Goal: Information Seeking & Learning: Compare options

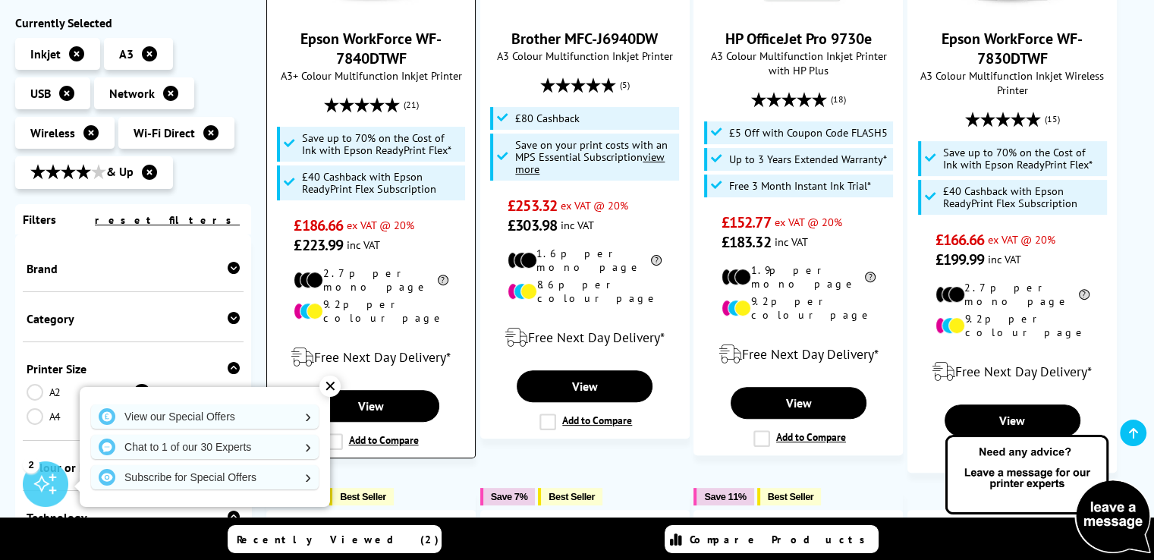
scroll to position [464, 0]
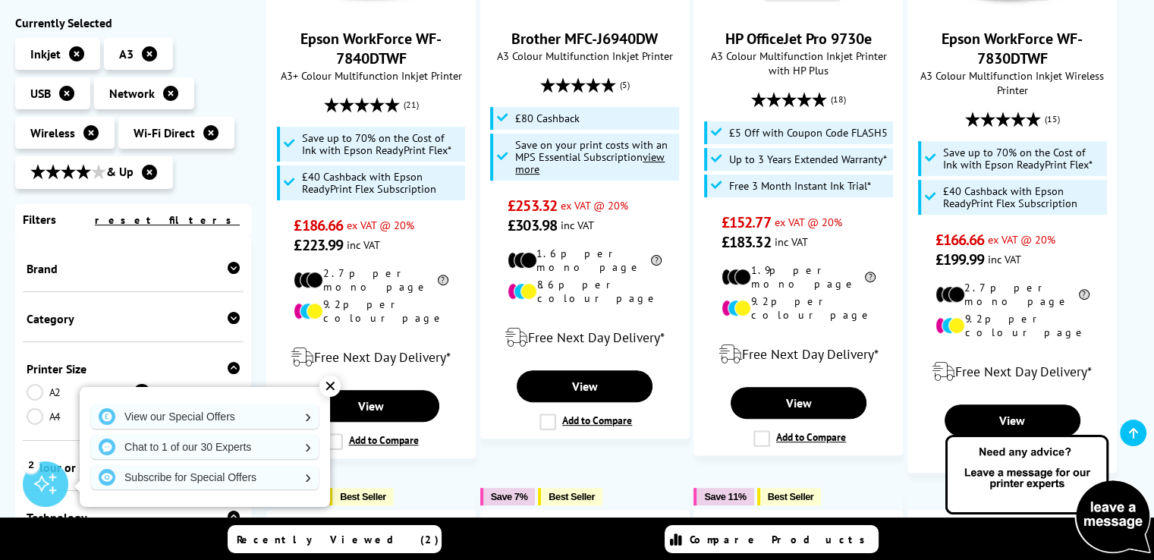
click at [332, 384] on div "✕" at bounding box center [329, 385] width 21 height 21
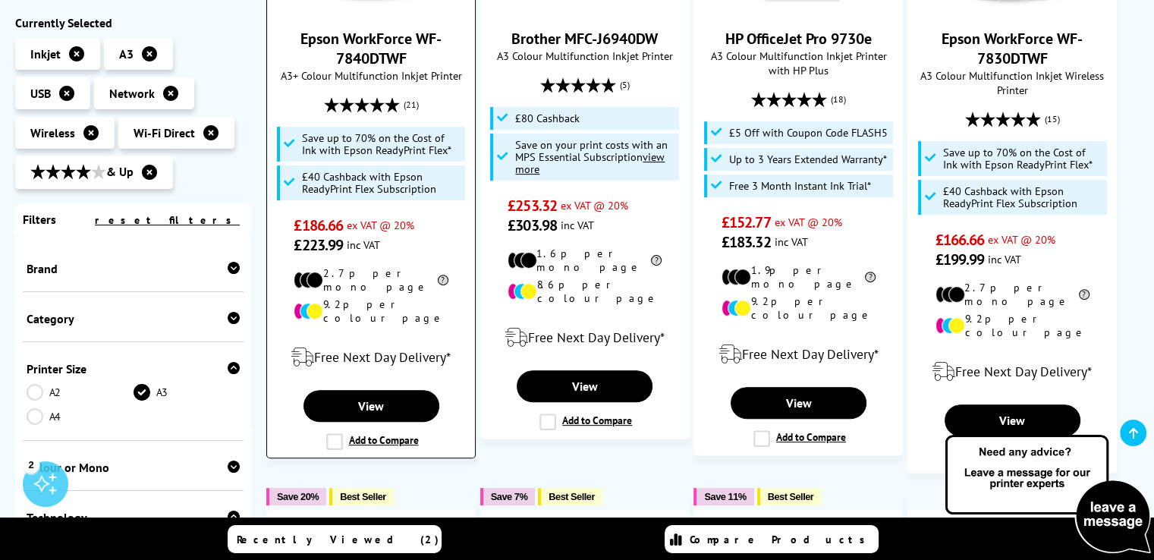
click at [334, 433] on label "Add to Compare" at bounding box center [372, 441] width 93 height 17
click at [0, 0] on input "Add to Compare" at bounding box center [0, 0] width 0 height 0
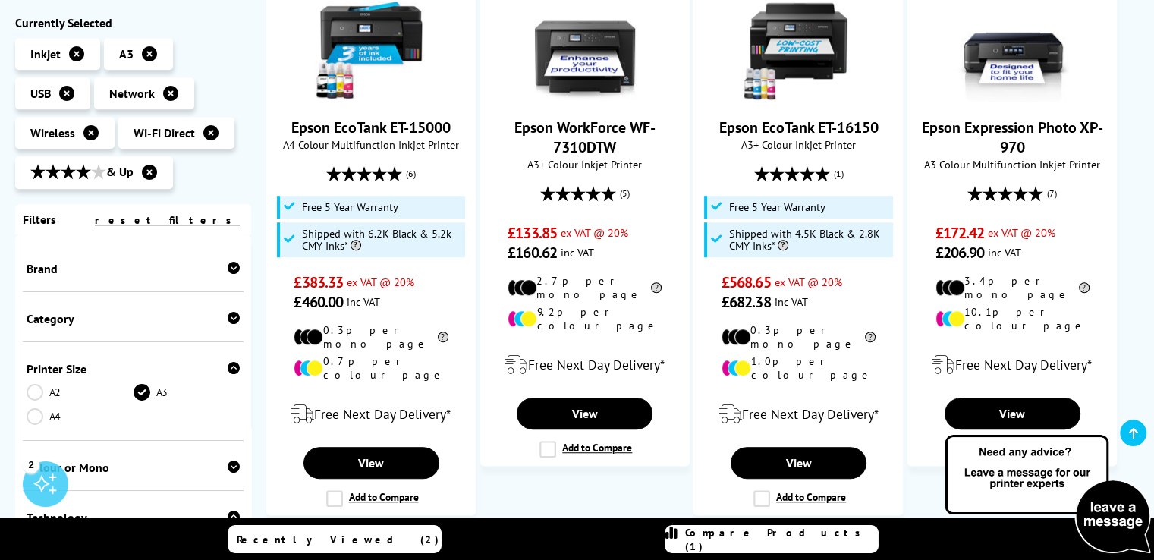
scroll to position [1041, 0]
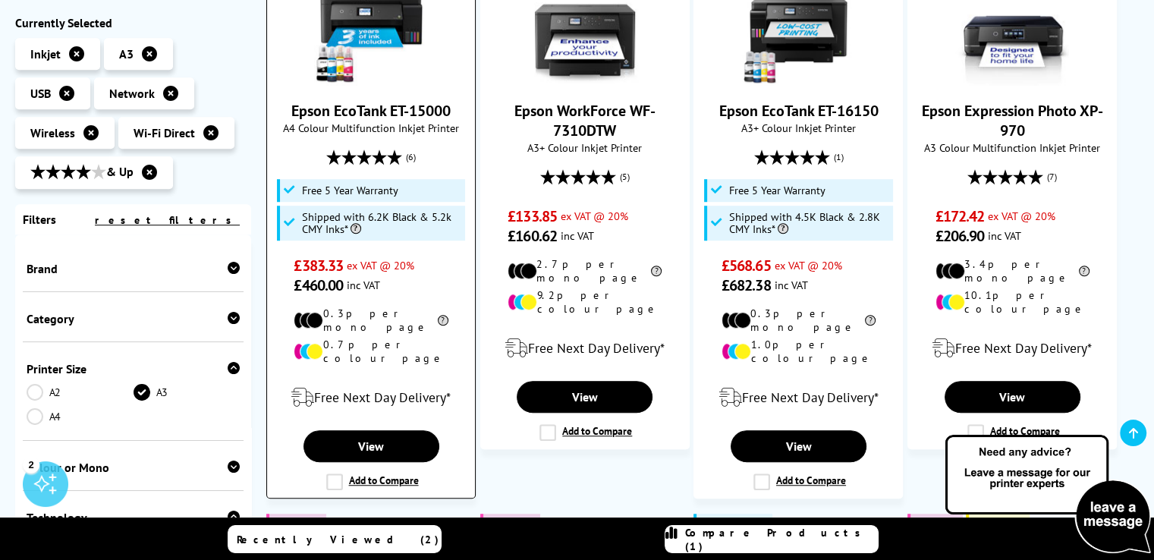
click at [333, 473] on label "Add to Compare" at bounding box center [372, 481] width 93 height 17
click at [0, 0] on input "Add to Compare" at bounding box center [0, 0] width 0 height 0
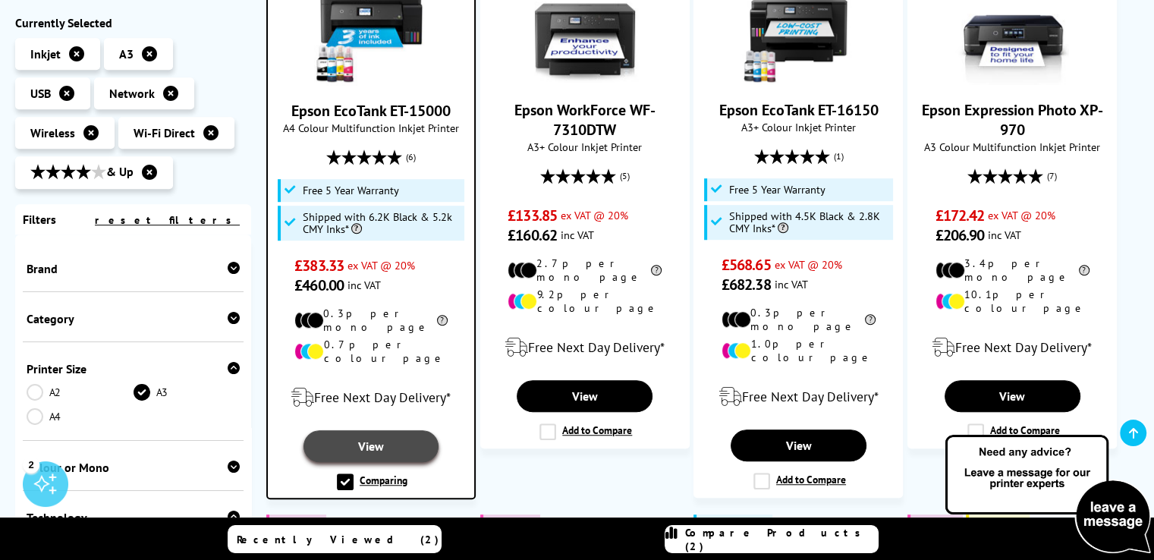
click at [359, 430] on link "View" at bounding box center [370, 446] width 135 height 32
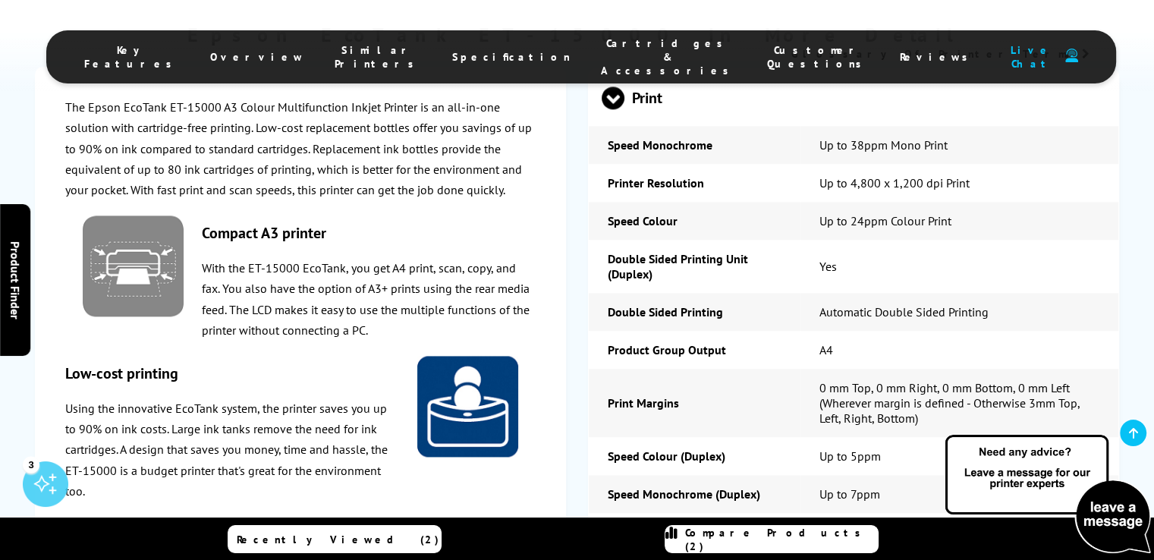
scroll to position [2074, 0]
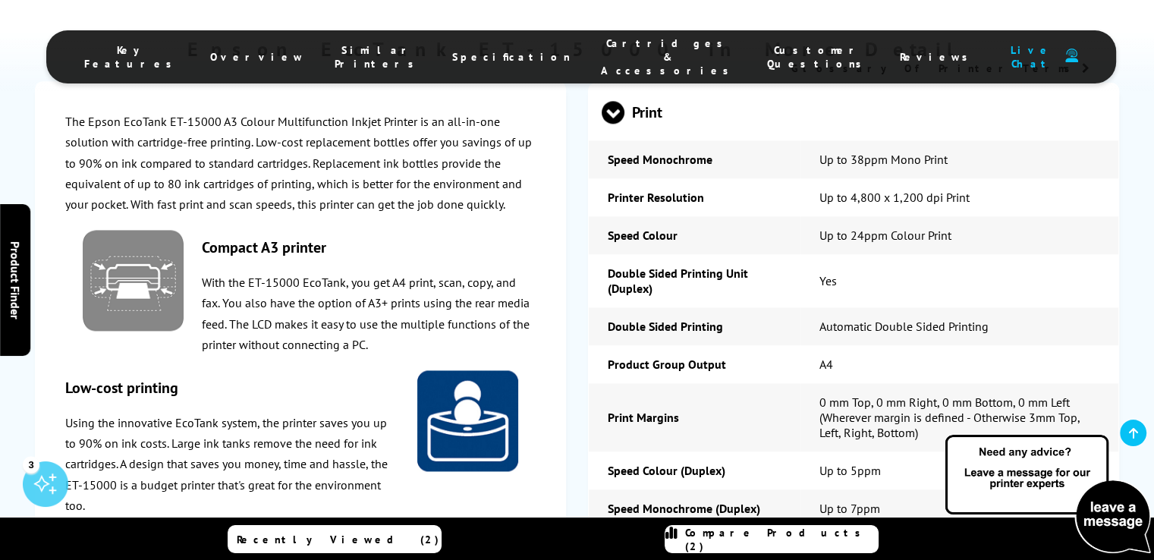
click at [997, 189] on td "Up to 4,800 x 1,200 dpi Print" at bounding box center [959, 197] width 318 height 38
click at [433, 149] on p "The Epson EcoTank ET-15000 A3 Colour Multifunction Inkjet Printer is an all-in-…" at bounding box center [300, 162] width 471 height 103
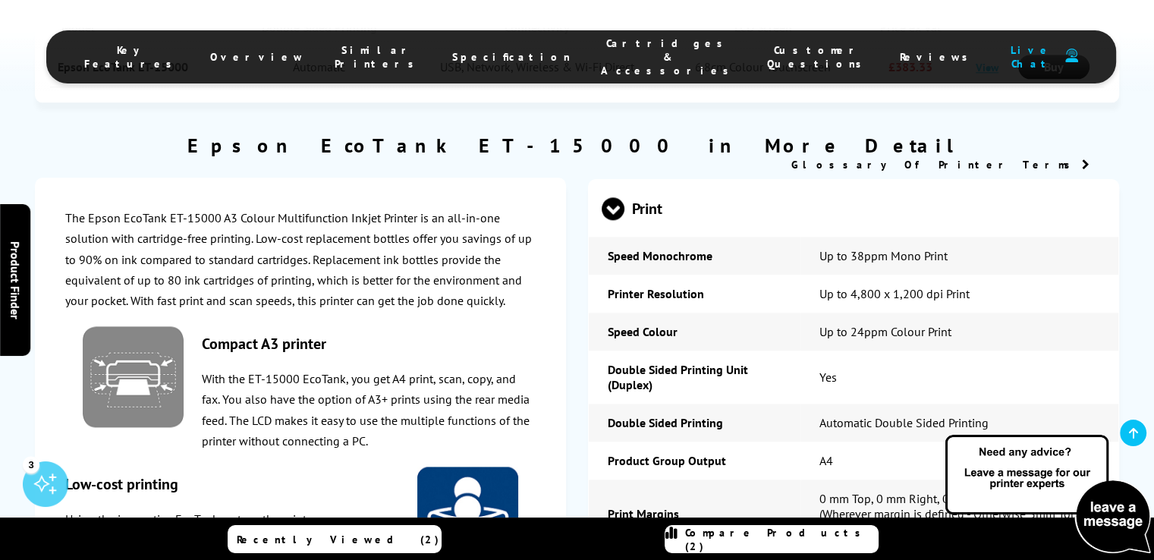
scroll to position [1976, 0]
